Goal: Task Accomplishment & Management: Use online tool/utility

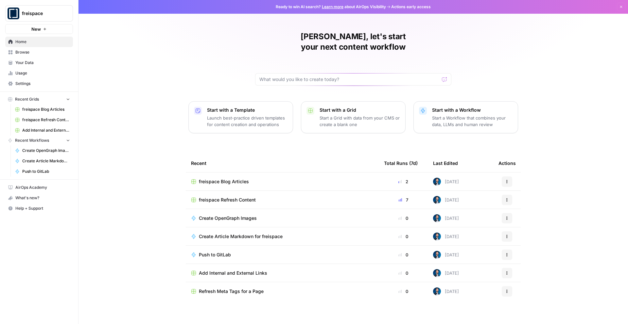
click at [217, 197] on span "freispace Refresh Content" at bounding box center [227, 200] width 57 height 7
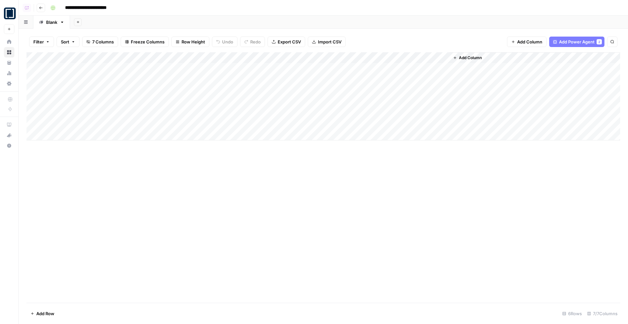
click at [43, 9] on button "Go back" at bounding box center [41, 8] width 9 height 9
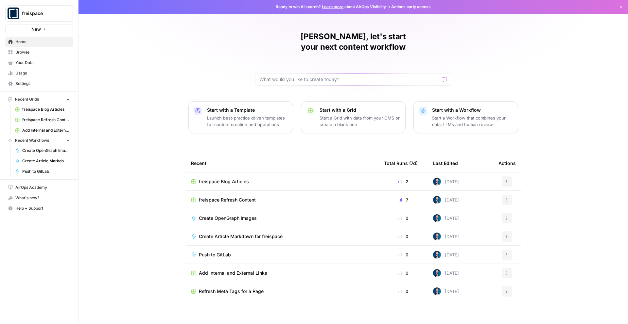
click at [231, 176] on td "freispace Blog Articles" at bounding box center [282, 182] width 193 height 18
click at [231, 179] on span "freispace Blog Articles" at bounding box center [224, 182] width 50 height 7
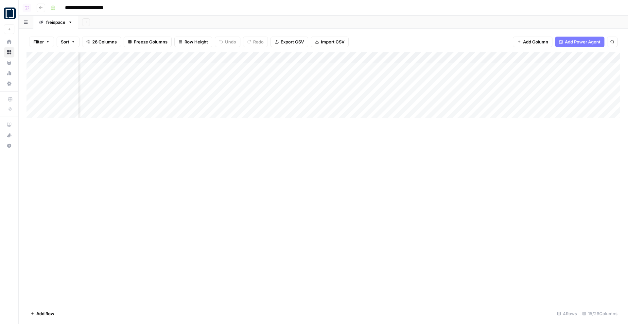
scroll to position [0, 123]
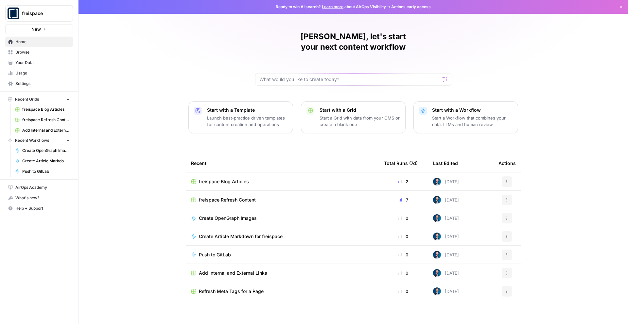
click at [36, 15] on span "freispace" at bounding box center [42, 13] width 40 height 7
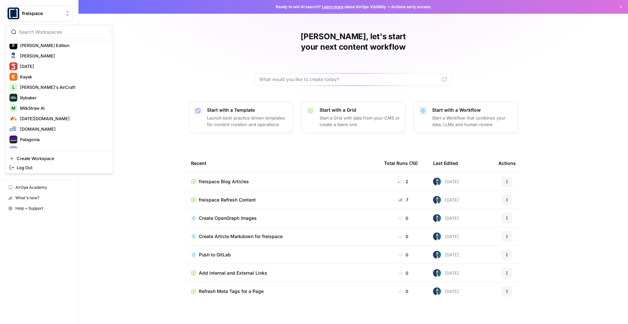
scroll to position [368, 0]
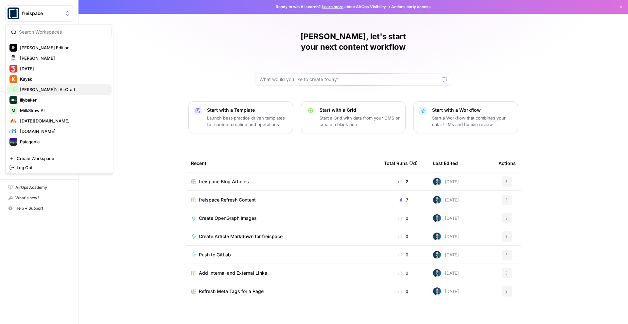
drag, startPoint x: 49, startPoint y: 96, endPoint x: 50, endPoint y: 89, distance: 7.4
click at [51, 89] on div "freispace [AutoSave] AirOps 6th Man AirOps A AirOps GTM AirOps Marketing Allian…" at bounding box center [59, 96] width 105 height 105
click at [50, 89] on span "Lily's AirCraft" at bounding box center [63, 89] width 86 height 7
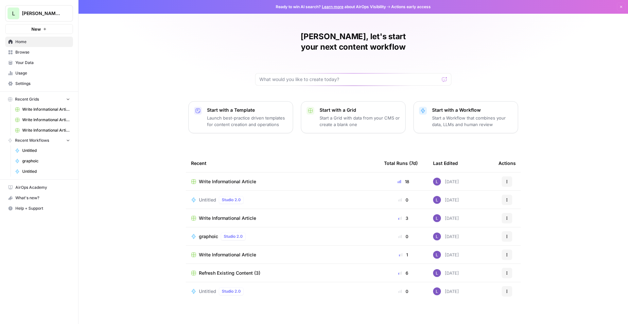
click at [229, 179] on span "Write Informational Article" at bounding box center [227, 182] width 57 height 7
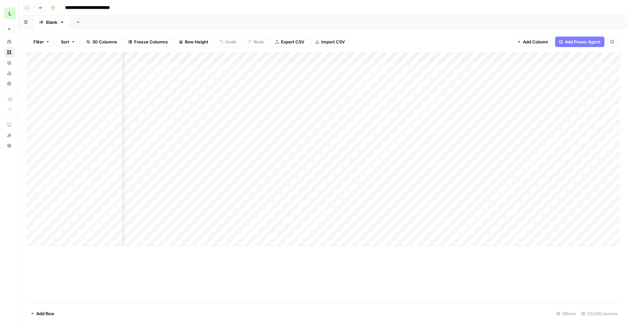
scroll to position [0, 372]
click at [403, 58] on div "Add Column" at bounding box center [323, 149] width 594 height 194
click at [397, 79] on div "Add Internal Links from SERP (1) Run Power Agent Schedule Configure Inputs Fork…" at bounding box center [395, 118] width 78 height 106
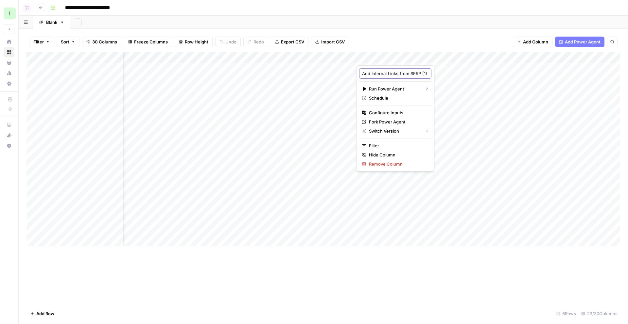
scroll to position [0, 14]
drag, startPoint x: 397, startPoint y: 75, endPoint x: 447, endPoint y: 75, distance: 50.7
click at [447, 75] on body "**********" at bounding box center [314, 162] width 628 height 324
click at [457, 22] on div "Add Sheet" at bounding box center [349, 22] width 558 height 13
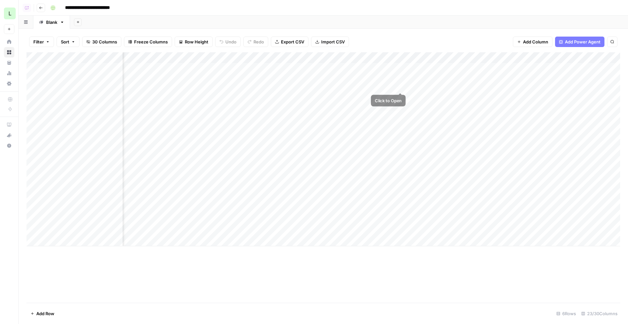
click at [405, 67] on div "Add Column" at bounding box center [323, 149] width 594 height 194
click at [400, 67] on div "Add Column" at bounding box center [323, 149] width 594 height 194
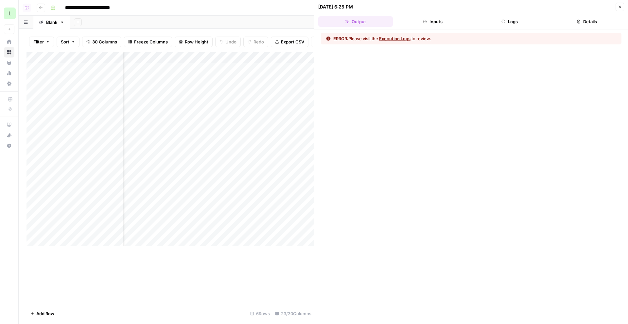
click at [385, 42] on div "ERROR: Please visit the Execution Logs to review." at bounding box center [471, 39] width 301 height 12
click at [397, 39] on button "Execution Logs" at bounding box center [394, 38] width 31 height 7
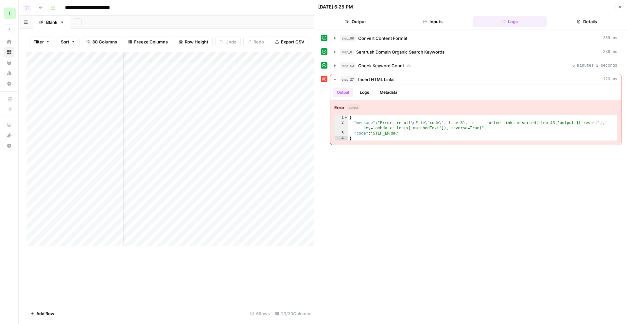
scroll to position [0, 15]
click at [304, 59] on div "Add Column" at bounding box center [169, 149] width 287 height 194
click at [399, 66] on span "Check Keyword Count" at bounding box center [381, 65] width 46 height 7
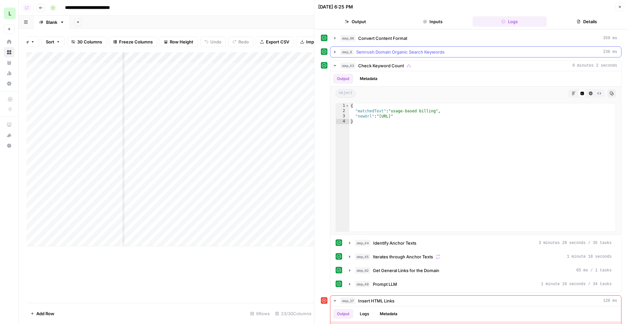
click at [420, 53] on span "Semrush Domain Organic Search Keywords" at bounding box center [400, 52] width 88 height 7
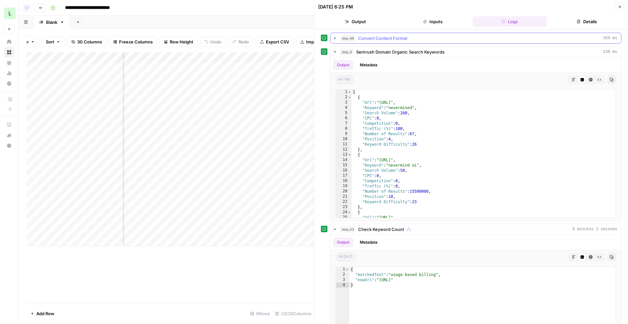
click at [435, 38] on div "step_66 Convert Content Format 359 ms" at bounding box center [478, 38] width 277 height 7
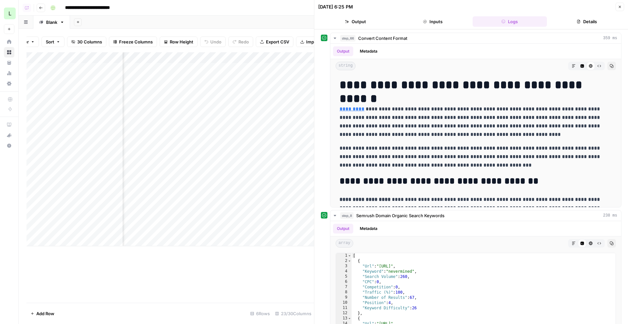
click at [303, 59] on div "Add Column" at bounding box center [169, 149] width 287 height 194
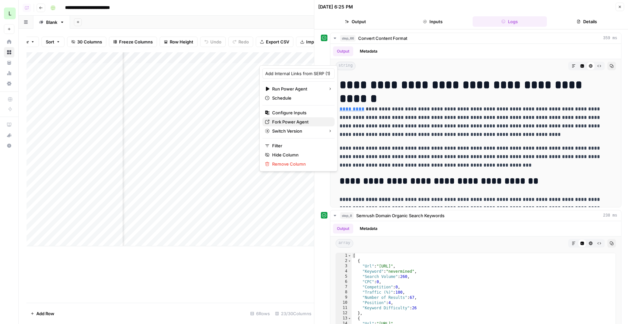
click at [292, 122] on span "Fork Power Agent" at bounding box center [300, 122] width 57 height 7
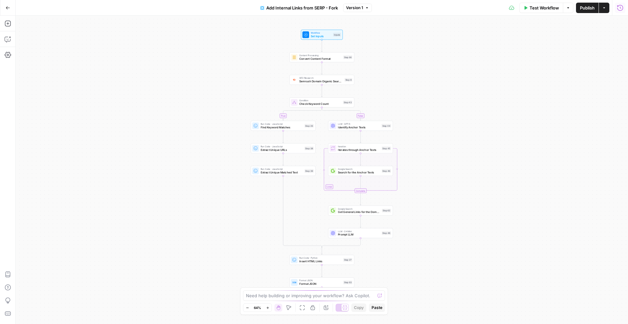
click at [622, 9] on icon "button" at bounding box center [620, 8] width 6 height 6
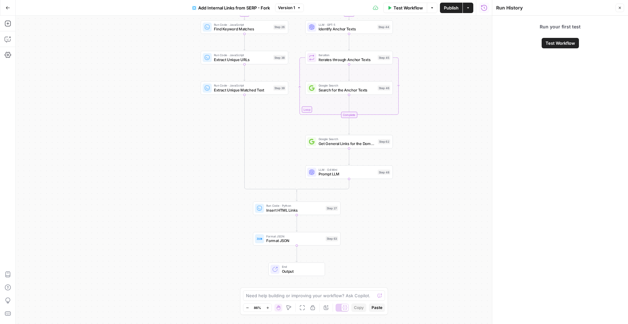
click at [251, 4] on button "Add Internal Links from SERP - Fork" at bounding box center [230, 8] width 85 height 10
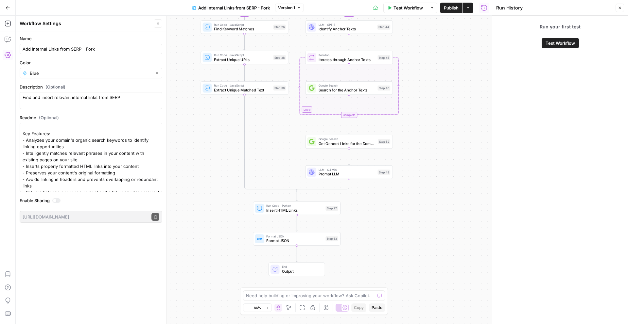
scroll to position [39, 0]
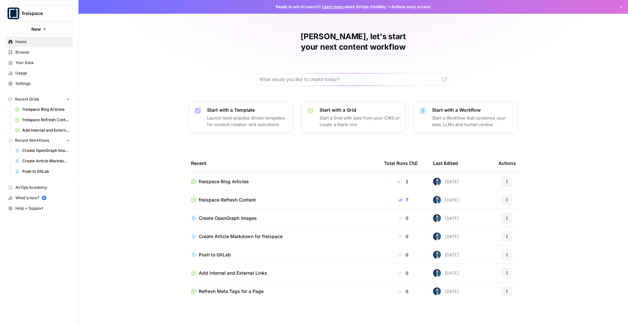
click at [38, 53] on span "Browse" at bounding box center [42, 52] width 55 height 6
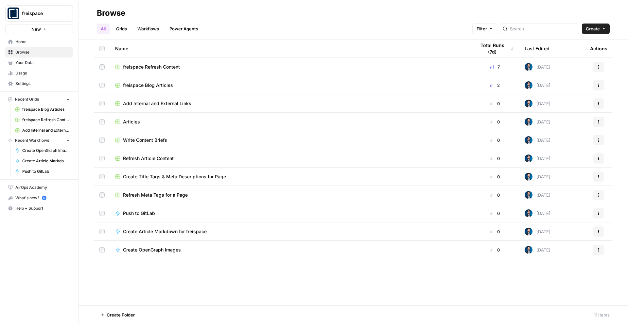
click at [42, 69] on link "Usage" at bounding box center [39, 73] width 68 height 10
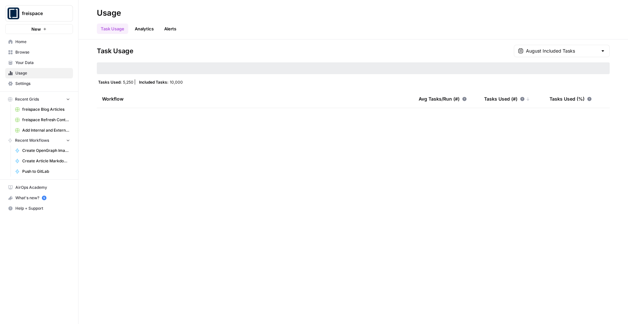
click at [33, 61] on span "Your Data" at bounding box center [42, 63] width 55 height 6
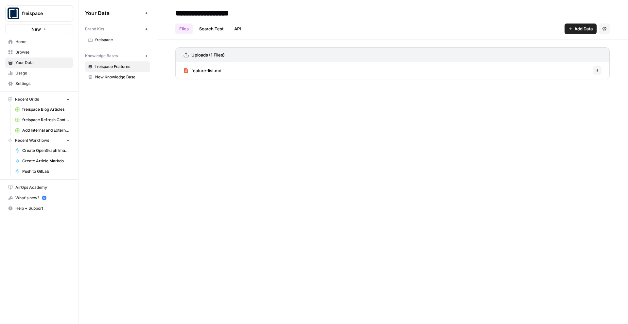
click at [119, 44] on link "freispace" at bounding box center [117, 40] width 65 height 10
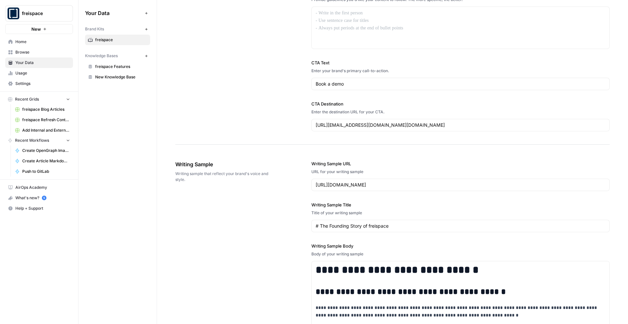
scroll to position [593, 0]
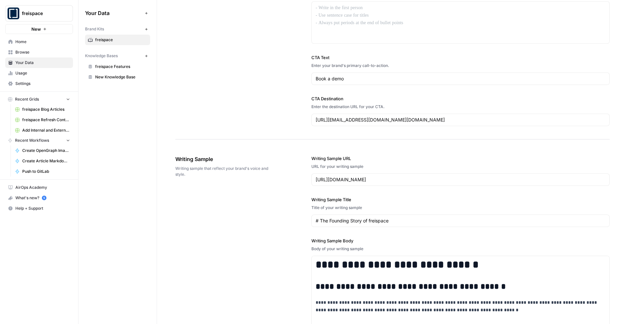
click at [106, 72] on link "New Knowledge Base" at bounding box center [117, 77] width 65 height 10
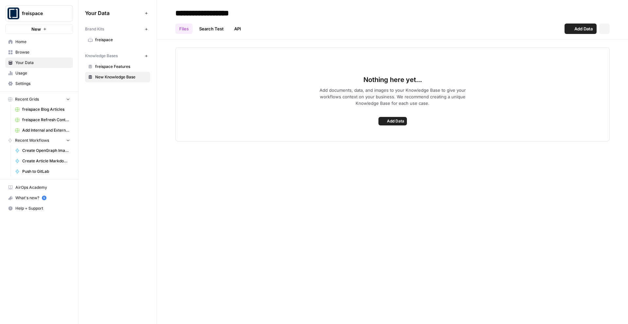
click at [104, 65] on span "freispace Features" at bounding box center [121, 67] width 52 height 6
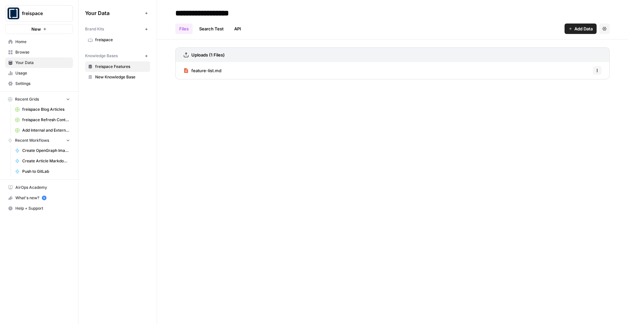
click at [119, 80] on link "New Knowledge Base" at bounding box center [117, 77] width 65 height 10
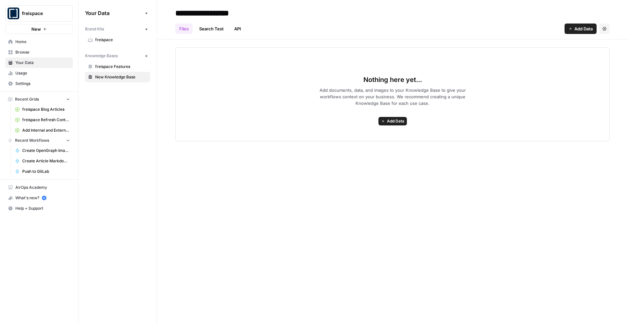
click at [105, 63] on link "freispace Features" at bounding box center [117, 66] width 65 height 10
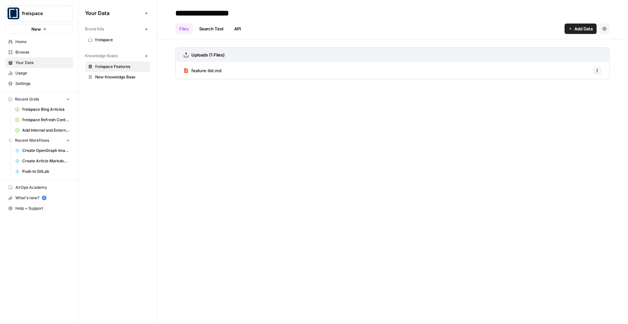
click at [37, 50] on span "Browse" at bounding box center [42, 52] width 55 height 6
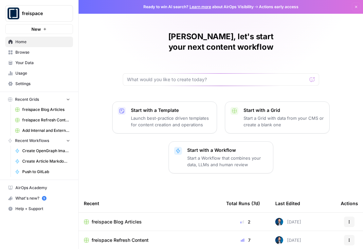
click at [48, 63] on span "Your Data" at bounding box center [42, 63] width 55 height 6
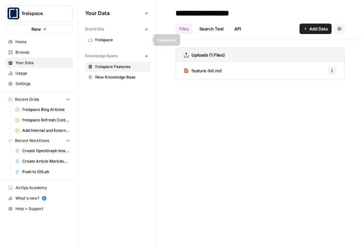
click at [145, 54] on icon "button" at bounding box center [147, 56] width 4 height 4
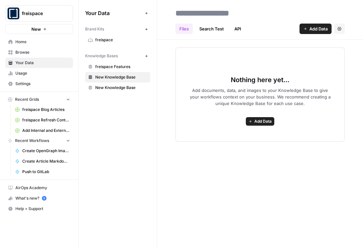
click at [246, 28] on span "Add Data" at bounding box center [318, 29] width 18 height 7
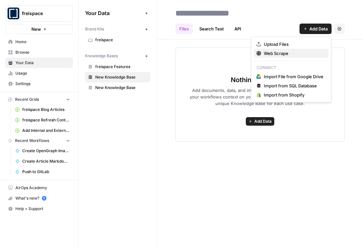
click at [246, 53] on span "Web Scrape" at bounding box center [294, 53] width 60 height 7
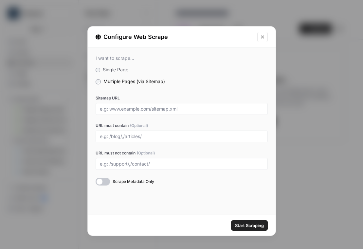
click at [246, 43] on div "Configure Web Scrape" at bounding box center [182, 36] width 188 height 21
click at [246, 36] on icon "Close modal" at bounding box center [262, 36] width 5 height 5
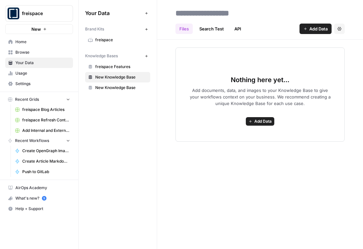
click at [51, 50] on span "Browse" at bounding box center [42, 52] width 55 height 6
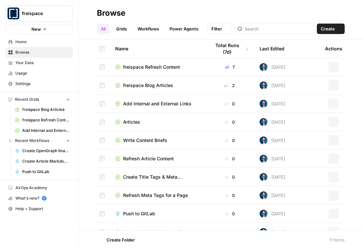
click at [52, 61] on span "Your Data" at bounding box center [42, 63] width 55 height 6
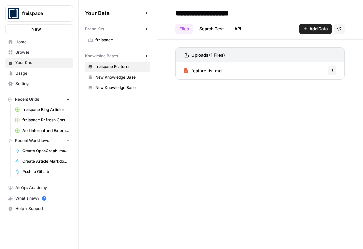
click at [113, 89] on span "New Knowledge Base" at bounding box center [121, 88] width 52 height 6
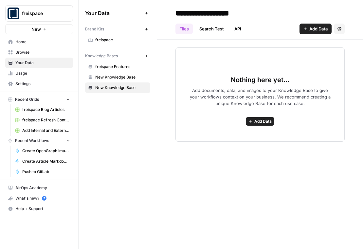
click at [116, 75] on span "New Knowledge Base" at bounding box center [121, 77] width 52 height 6
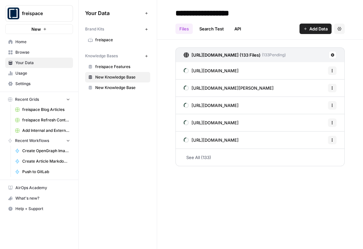
click at [31, 85] on span "Settings" at bounding box center [42, 84] width 55 height 6
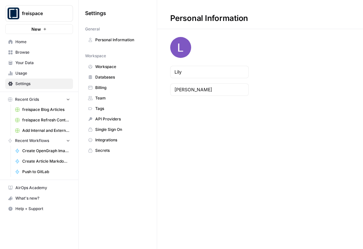
click at [101, 83] on link "Billing" at bounding box center [117, 87] width 65 height 10
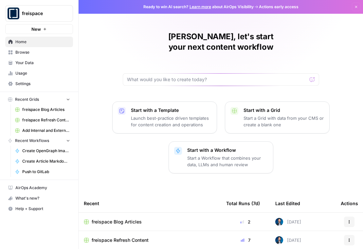
click at [29, 52] on span "Browse" at bounding box center [42, 52] width 55 height 6
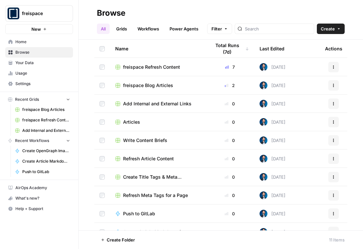
scroll to position [29, 0]
